Goal: Task Accomplishment & Management: Manage account settings

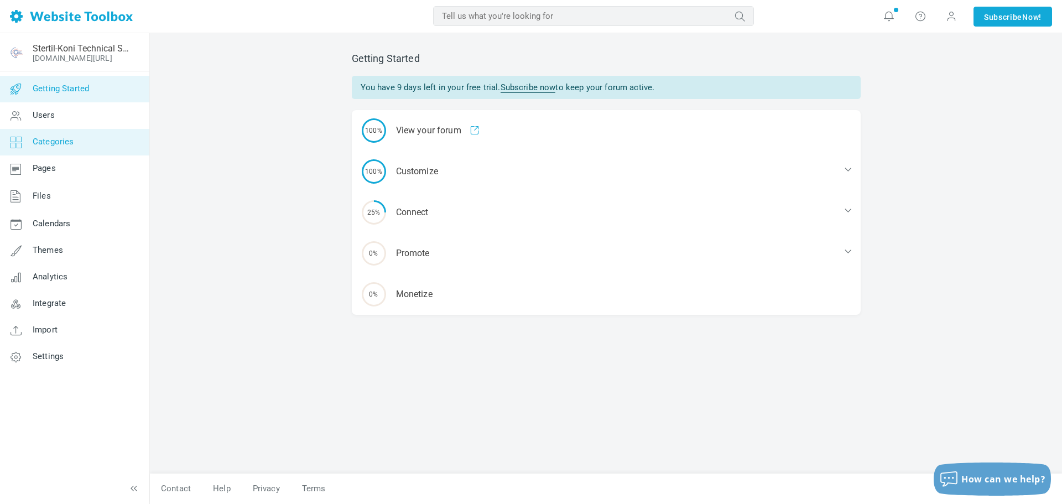
click at [66, 147] on link "Categories" at bounding box center [74, 142] width 150 height 27
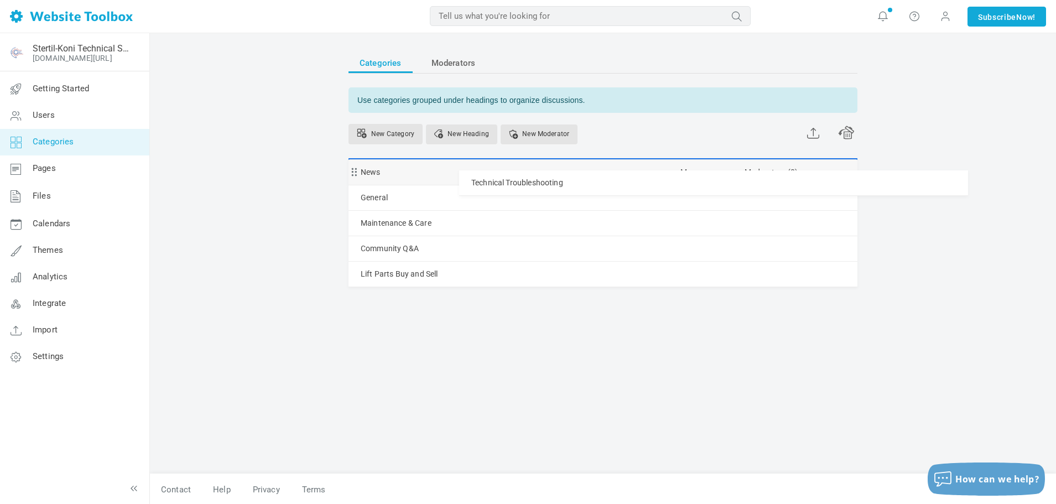
drag, startPoint x: 489, startPoint y: 219, endPoint x: 483, endPoint y: 170, distance: 49.6
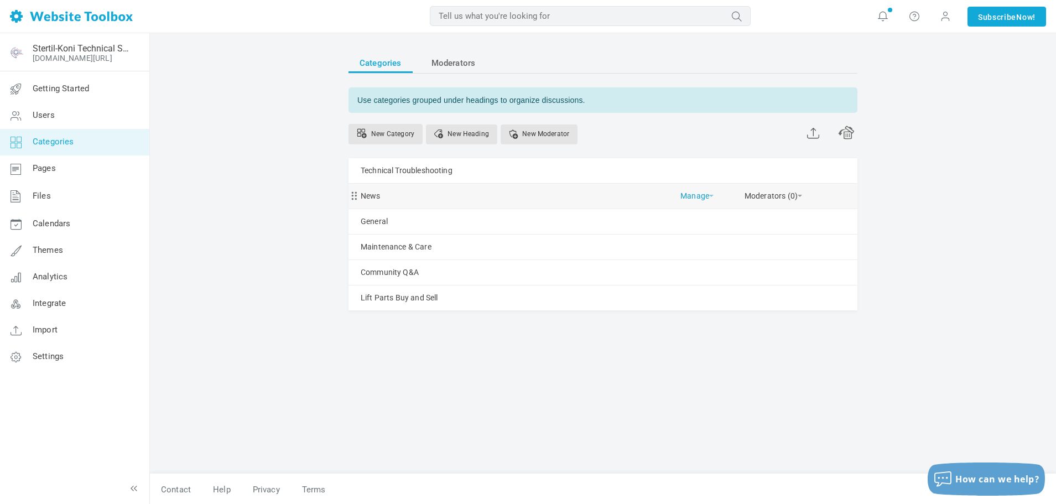
click at [710, 196] on span at bounding box center [711, 196] width 4 height 2
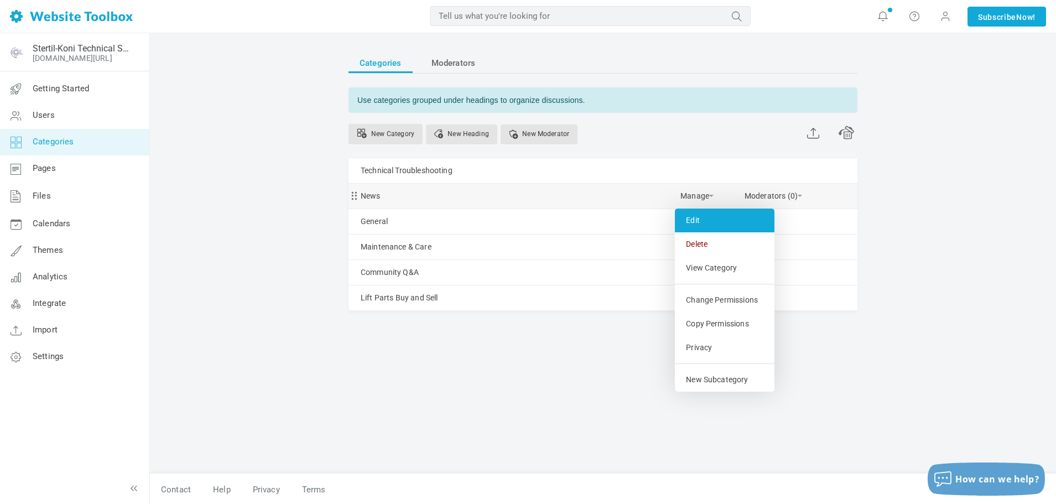
click at [702, 222] on link "Edit" at bounding box center [725, 221] width 100 height 24
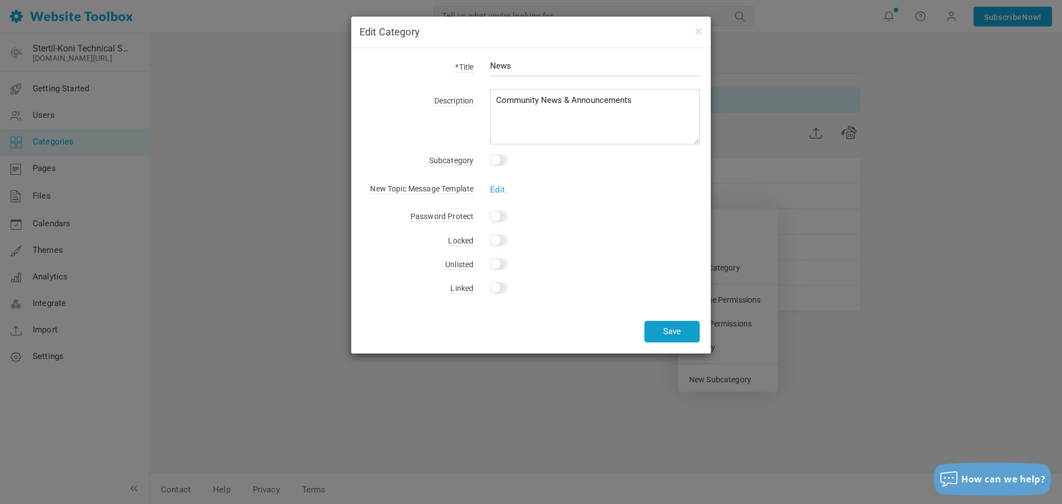
click at [656, 328] on button "Save" at bounding box center [672, 332] width 55 height 22
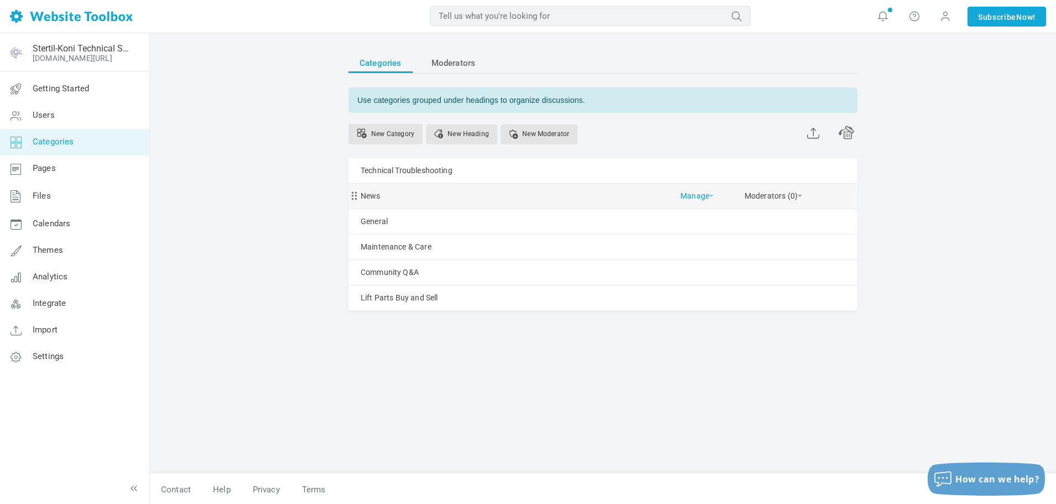
click at [711, 195] on span at bounding box center [711, 196] width 4 height 2
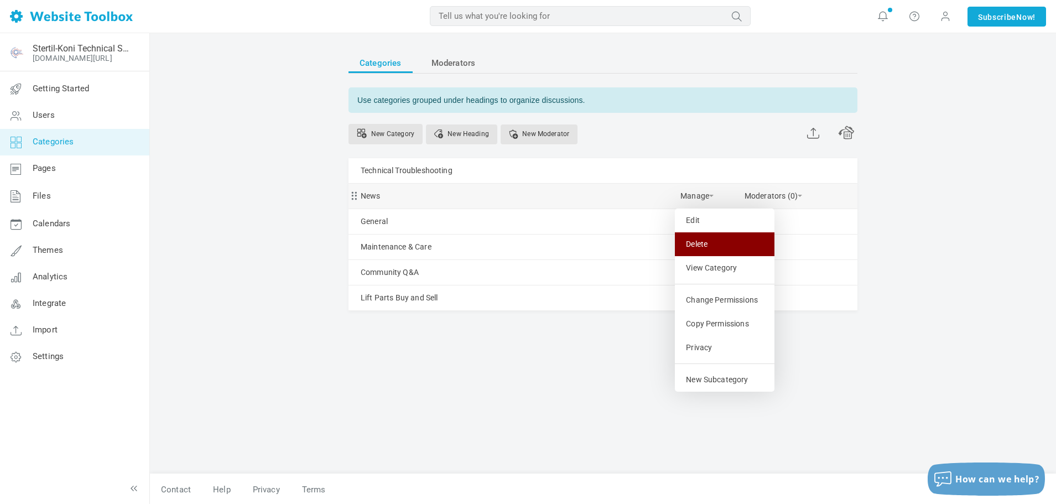
click at [710, 245] on link "Delete" at bounding box center [725, 244] width 100 height 24
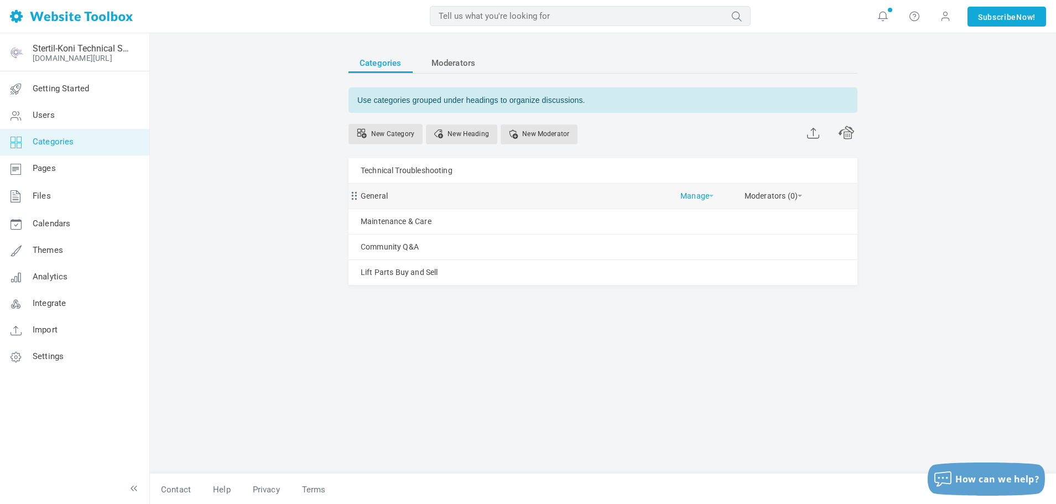
click at [691, 196] on link "Manage" at bounding box center [697, 193] width 33 height 19
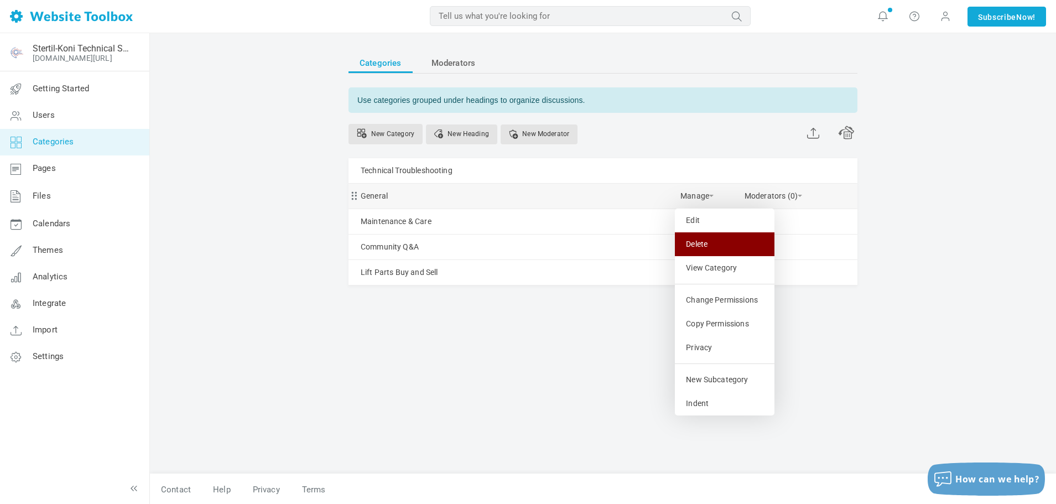
click at [689, 239] on link "Delete" at bounding box center [725, 244] width 100 height 24
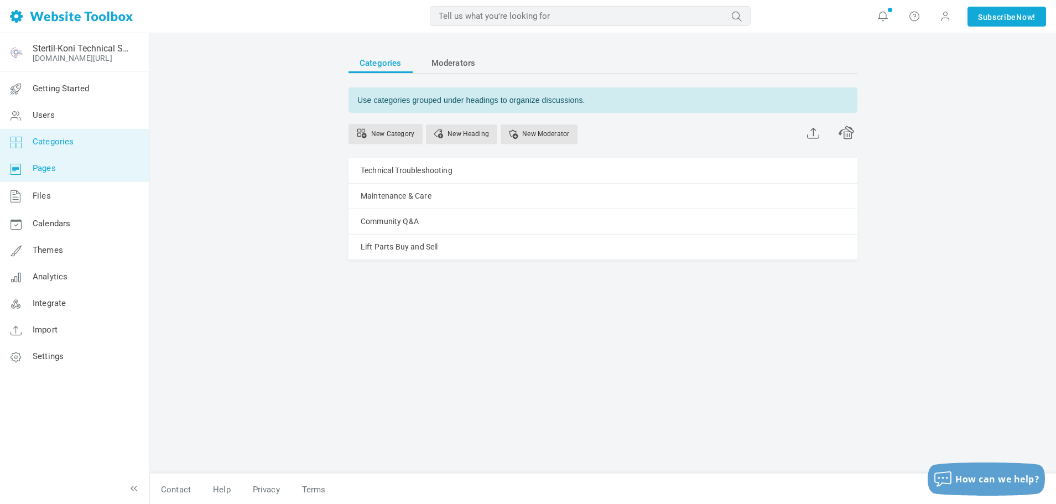
click at [79, 175] on link "Pages" at bounding box center [74, 168] width 150 height 27
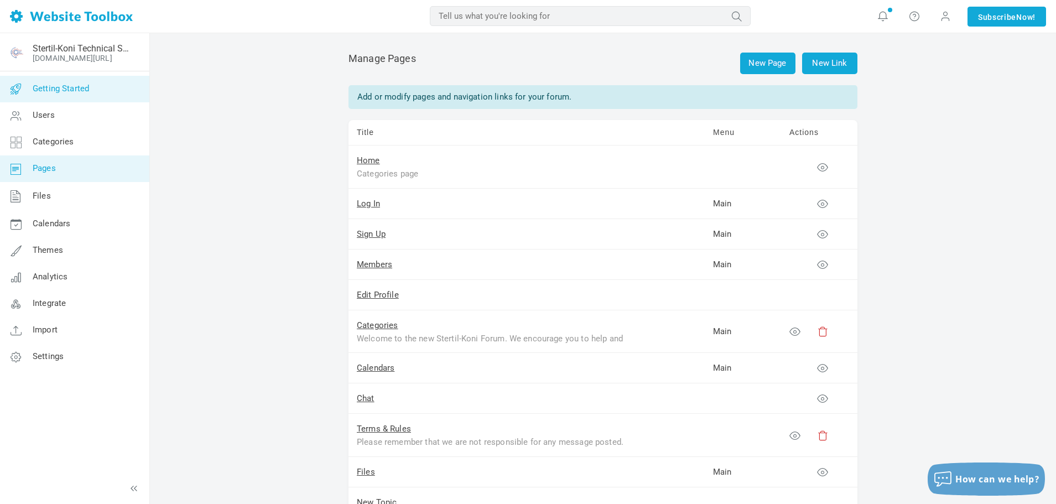
click at [53, 87] on span "Getting Started" at bounding box center [61, 89] width 56 height 10
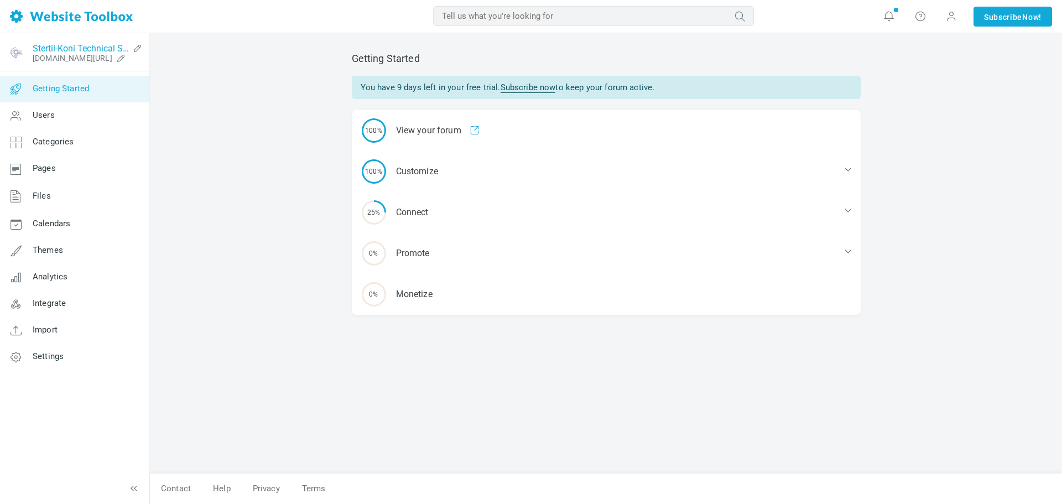
click at [74, 49] on link "Stertil-Koni Technical Support Community" at bounding box center [81, 48] width 96 height 11
